Goal: Task Accomplishment & Management: Manage account settings

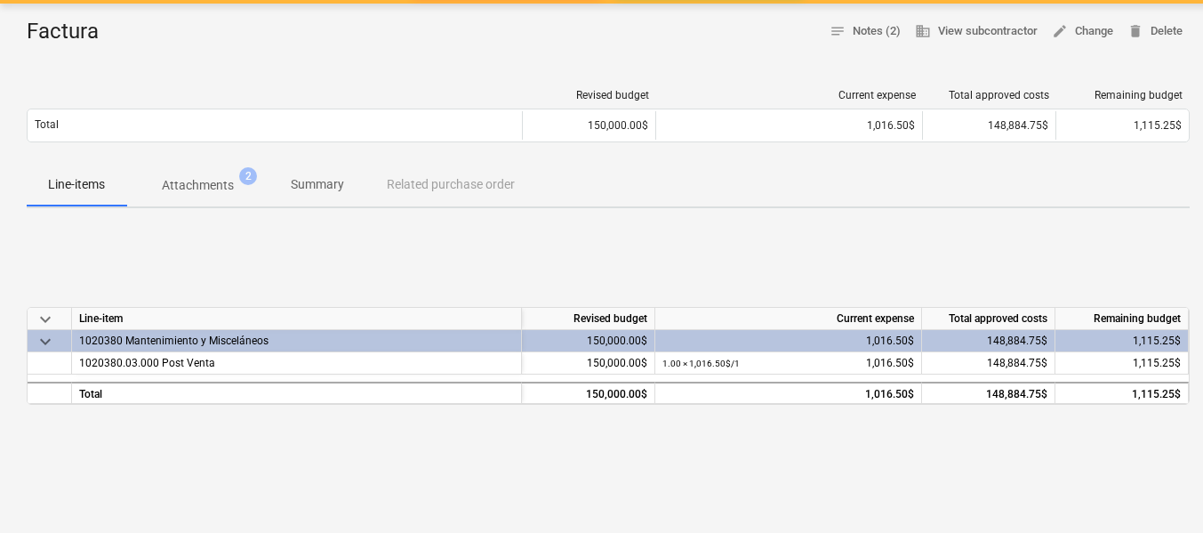
scroll to position [267, 0]
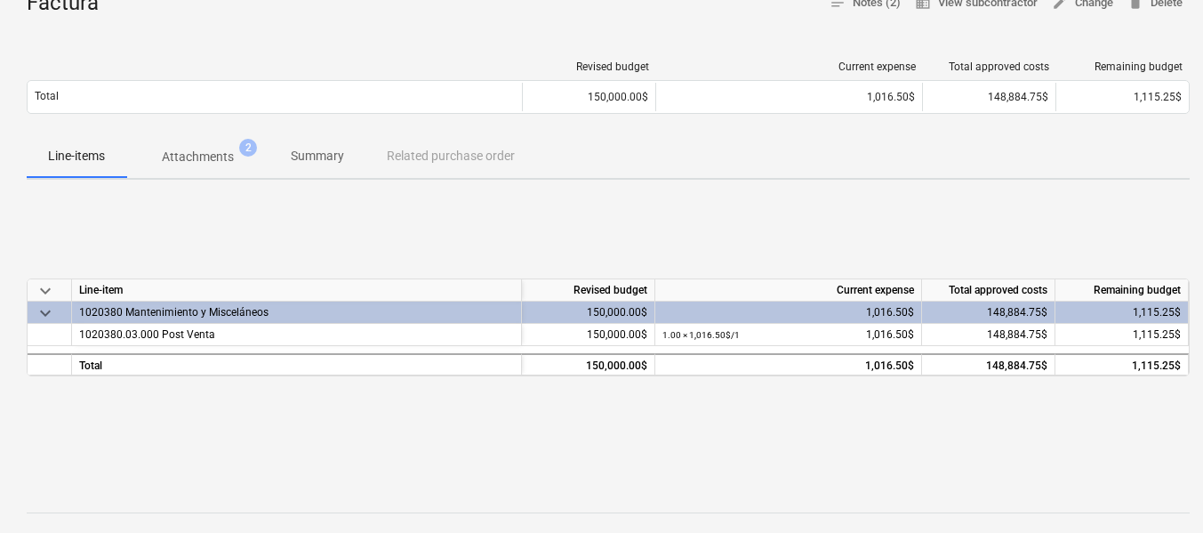
click at [201, 155] on p "Attachments" at bounding box center [198, 157] width 72 height 19
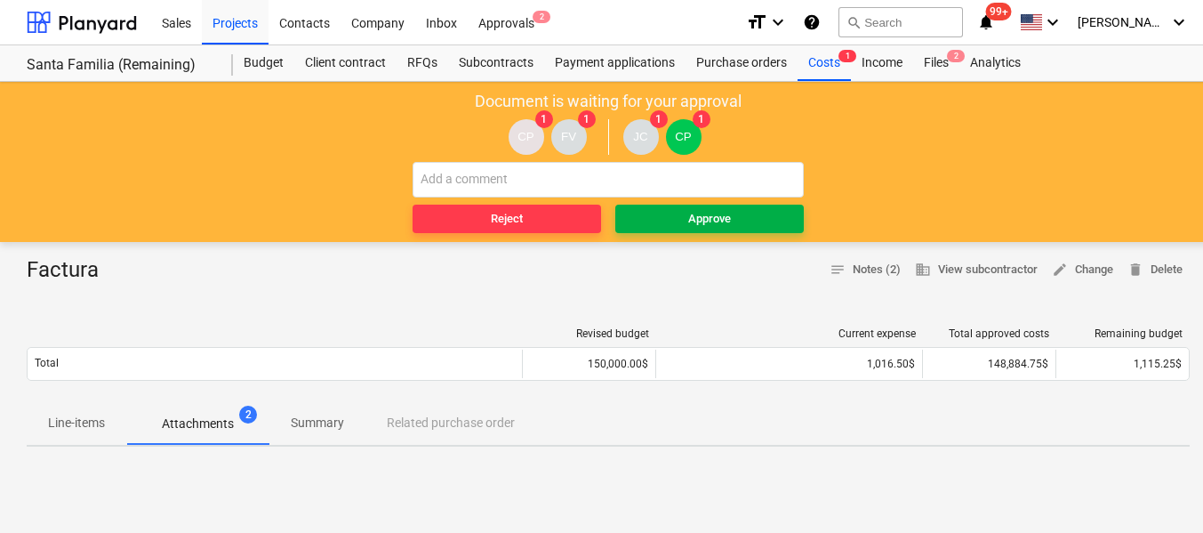
click at [677, 216] on span "Approve" at bounding box center [709, 219] width 174 height 20
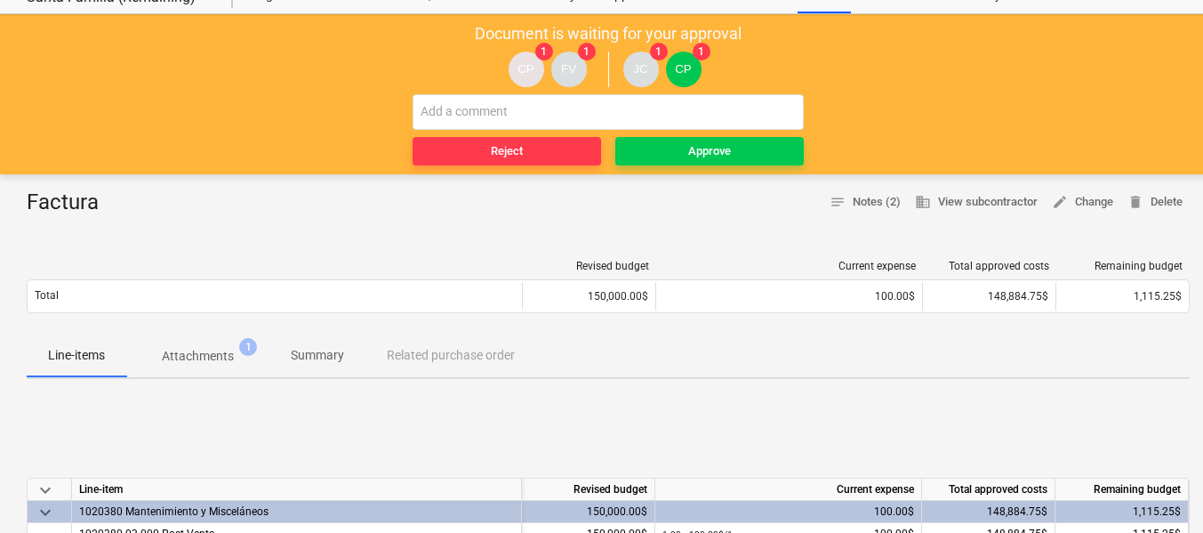
scroll to position [178, 0]
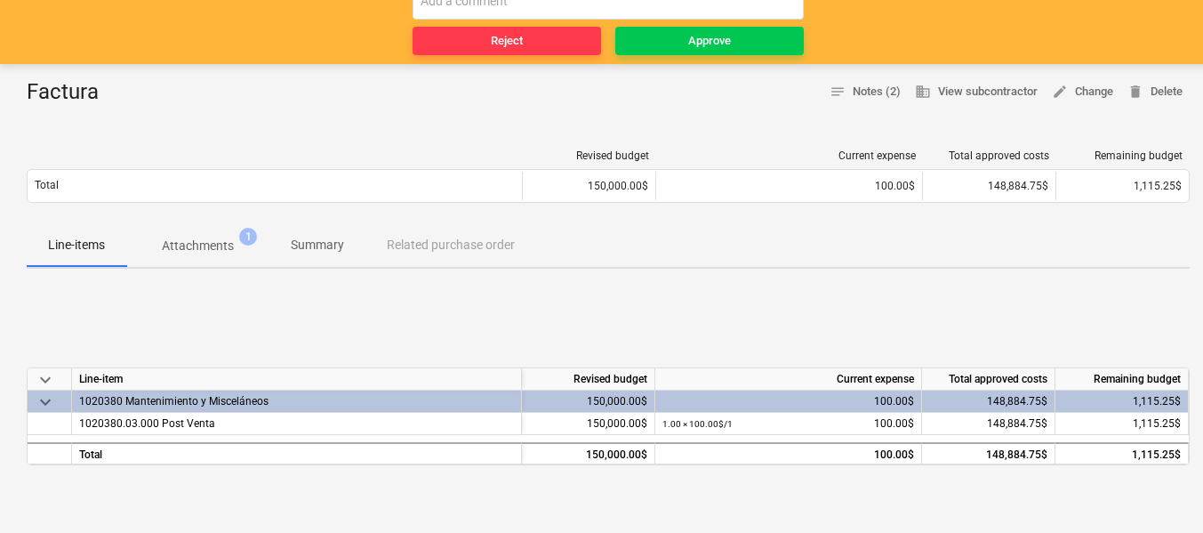
click at [212, 256] on span "Attachments 1" at bounding box center [197, 245] width 143 height 32
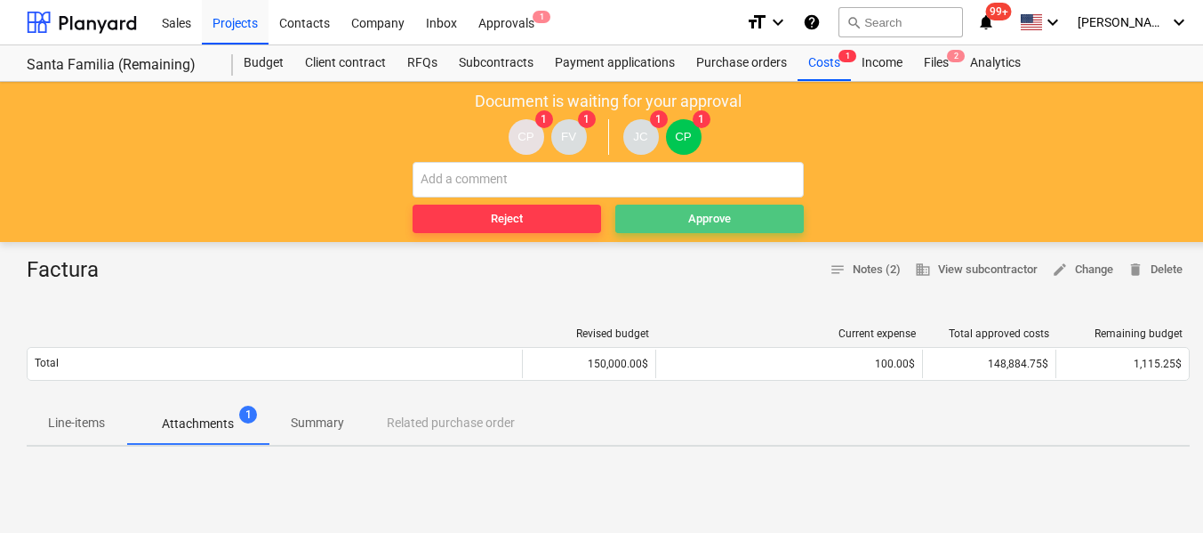
click at [654, 217] on span "Approve" at bounding box center [709, 219] width 174 height 20
